Goal: Transaction & Acquisition: Purchase product/service

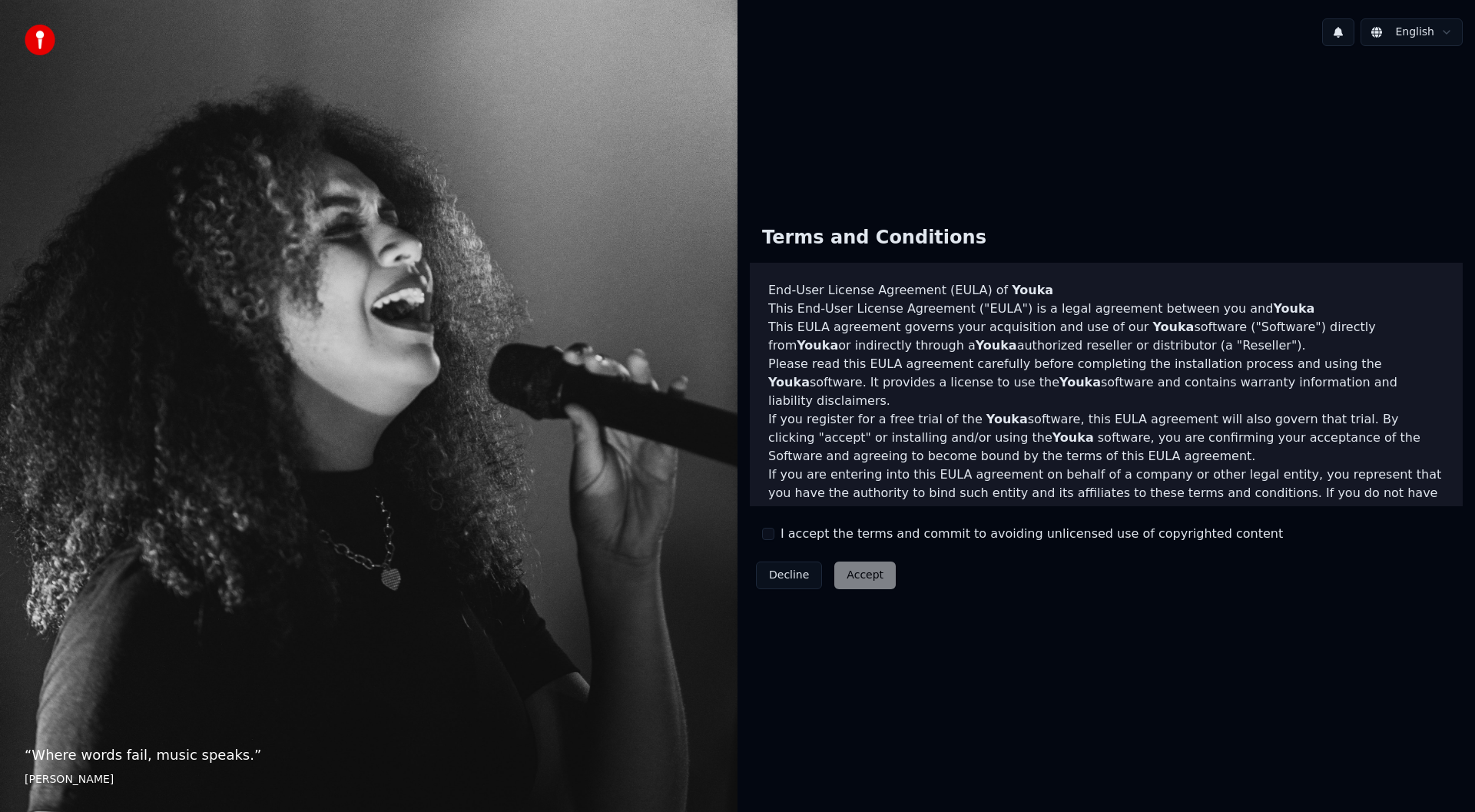
drag, startPoint x: 777, startPoint y: 540, endPoint x: 810, endPoint y: 552, distance: 35.1
click at [777, 540] on div "I accept the terms and commit to avoiding unlicensed use of copyrighted content" at bounding box center [1023, 534] width 521 height 18
click at [776, 534] on div "I accept the terms and commit to avoiding unlicensed use of copyrighted content" at bounding box center [1023, 534] width 521 height 18
click at [771, 534] on button "I accept the terms and commit to avoiding unlicensed use of copyrighted content" at bounding box center [769, 534] width 12 height 12
click at [865, 576] on button "Accept" at bounding box center [865, 575] width 62 height 28
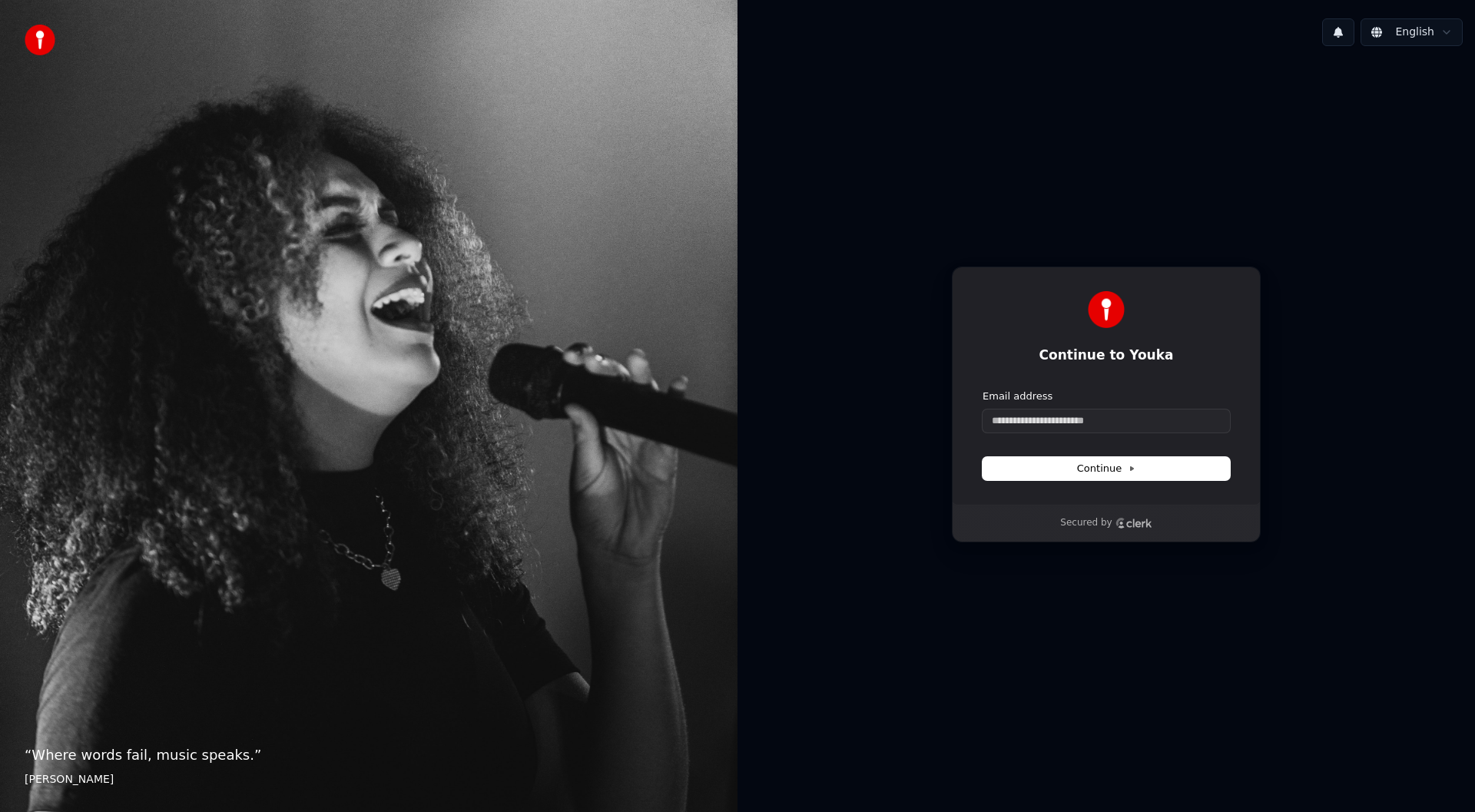
click at [914, 621] on div "Continue to Youka Continue with Google or Email address Continue Secured by" at bounding box center [1106, 404] width 738 height 692
click at [1164, 396] on div "Email address" at bounding box center [1106, 396] width 247 height 14
click at [1162, 415] on input "Email address" at bounding box center [1106, 421] width 247 height 23
click at [1137, 471] on button "Continue" at bounding box center [1106, 468] width 247 height 23
type input "**********"
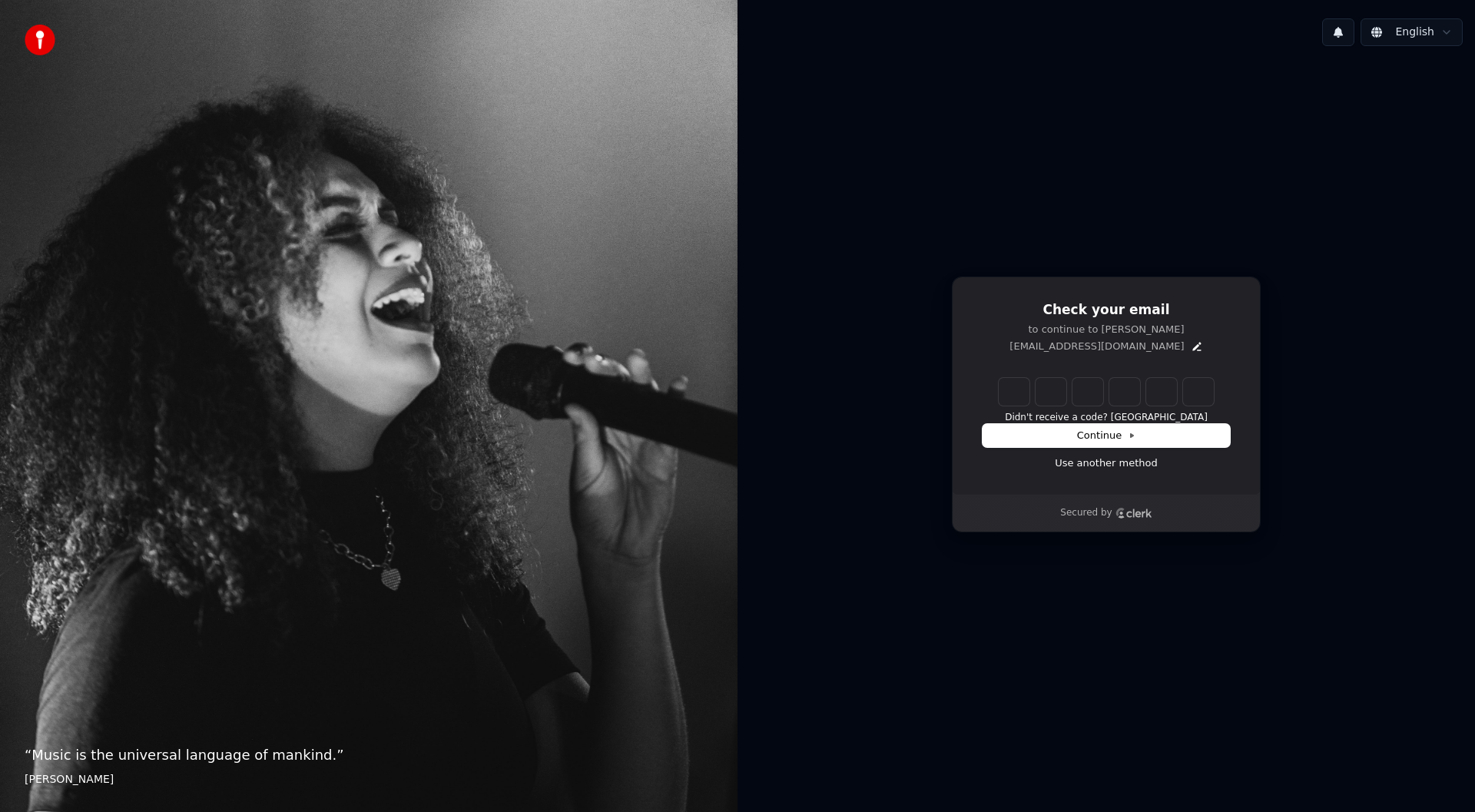
click at [1007, 393] on input "Enter verification code" at bounding box center [1106, 392] width 215 height 28
paste input "******"
type input "******"
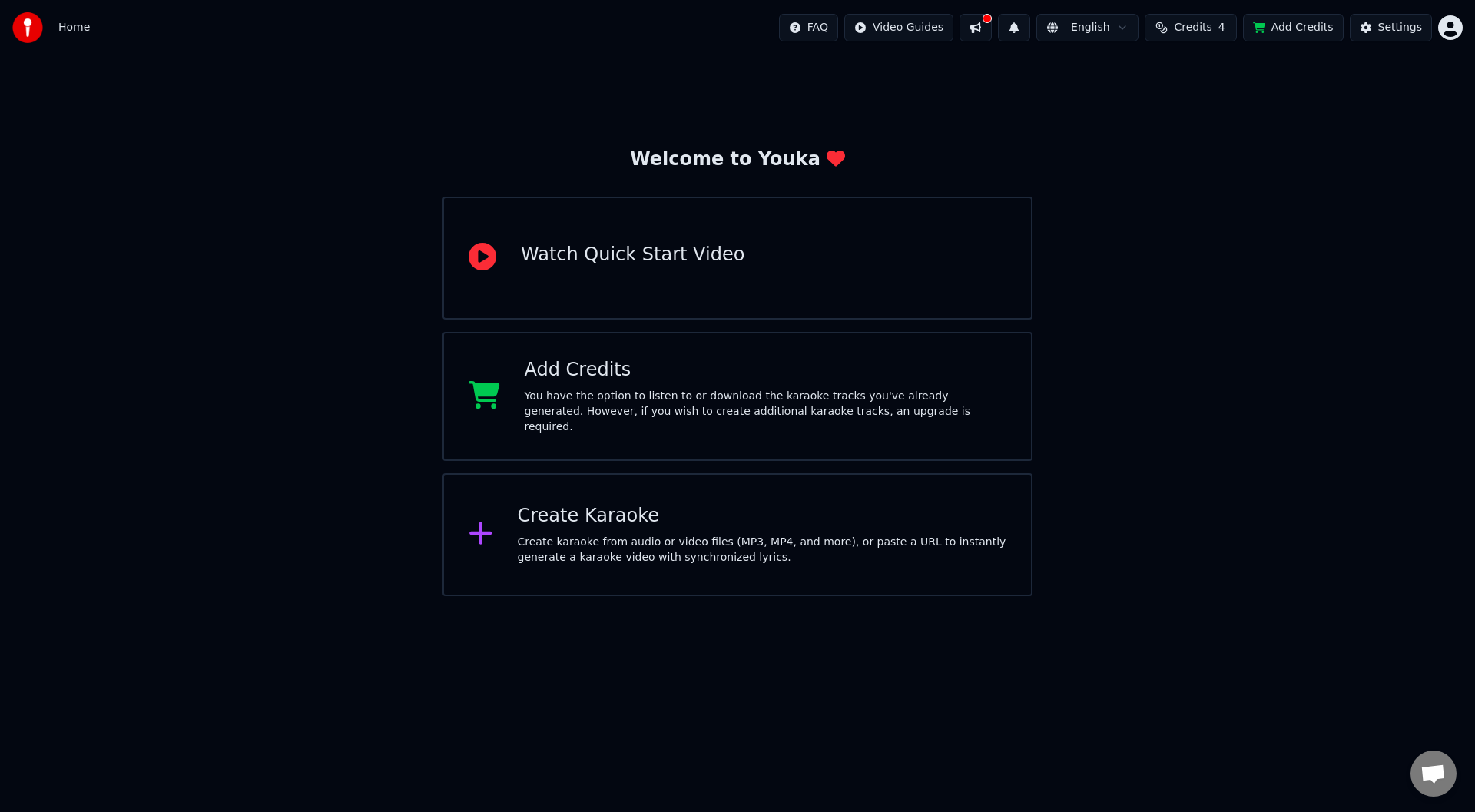
click at [1211, 24] on span "Credits" at bounding box center [1192, 28] width 37 height 16
click at [1128, 70] on th "Topup" at bounding box center [1113, 72] width 43 height 30
click at [1194, 72] on th "Remaining" at bounding box center [1170, 72] width 69 height 30
click at [1170, 108] on td "4" at bounding box center [1170, 102] width 69 height 28
click at [1194, 144] on button "Refresh" at bounding box center [1200, 142] width 79 height 28
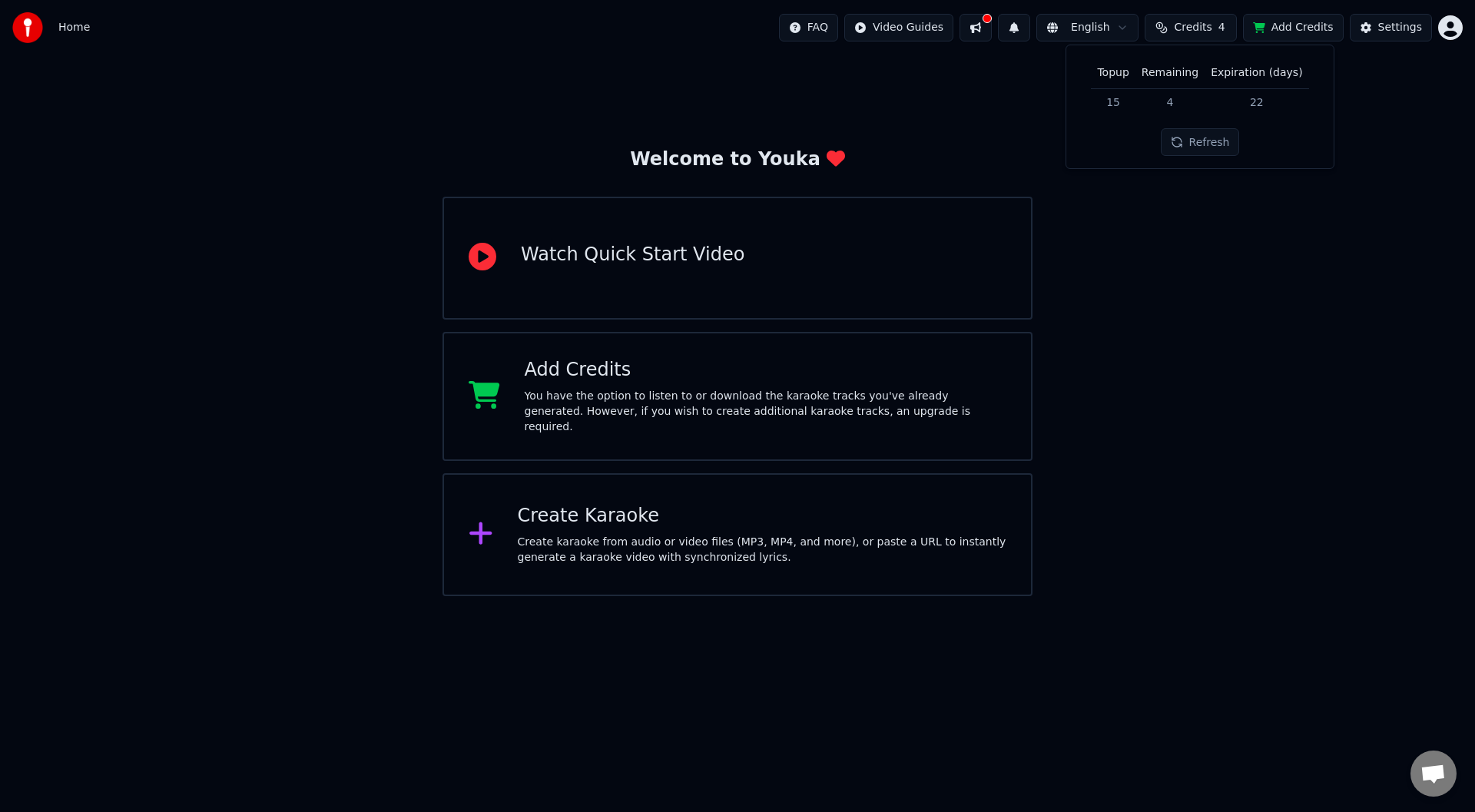
click at [1213, 137] on button "Refresh" at bounding box center [1200, 142] width 79 height 28
click at [1212, 29] on span "Credits" at bounding box center [1192, 28] width 37 height 16
click at [1343, 29] on button "Add Credits" at bounding box center [1294, 28] width 101 height 28
click at [1453, 23] on html "Home FAQ Video Guides English Credits 4 Add Credits Settings Welcome to Youka W…" at bounding box center [738, 298] width 1475 height 596
click at [1377, 300] on html "Home FAQ Video Guides English Credits 4 Add Credits Settings Welcome to Youka W…" at bounding box center [738, 298] width 1475 height 596
